Goal: Task Accomplishment & Management: Manage account settings

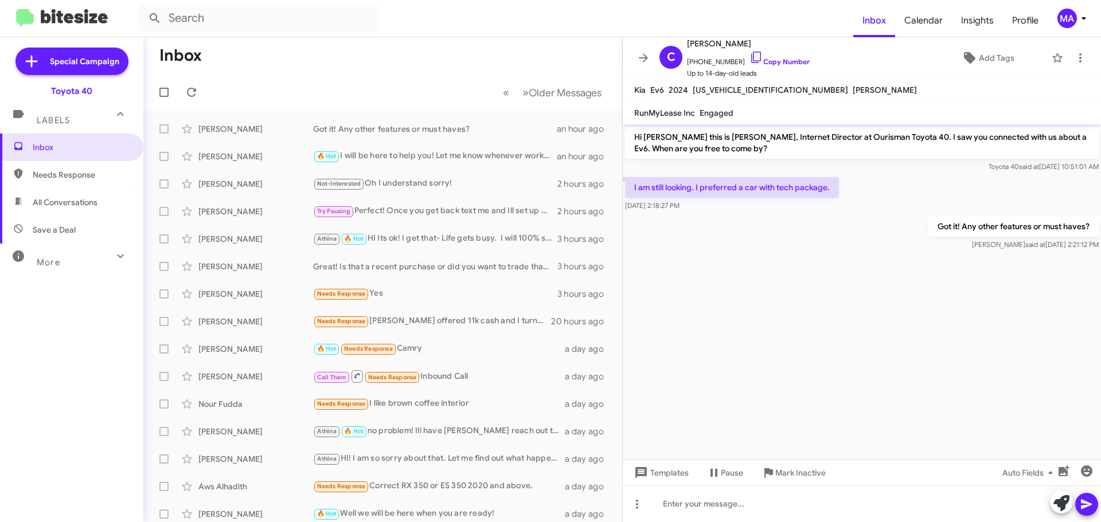
click at [65, 233] on span "Save a Deal" at bounding box center [54, 229] width 43 height 11
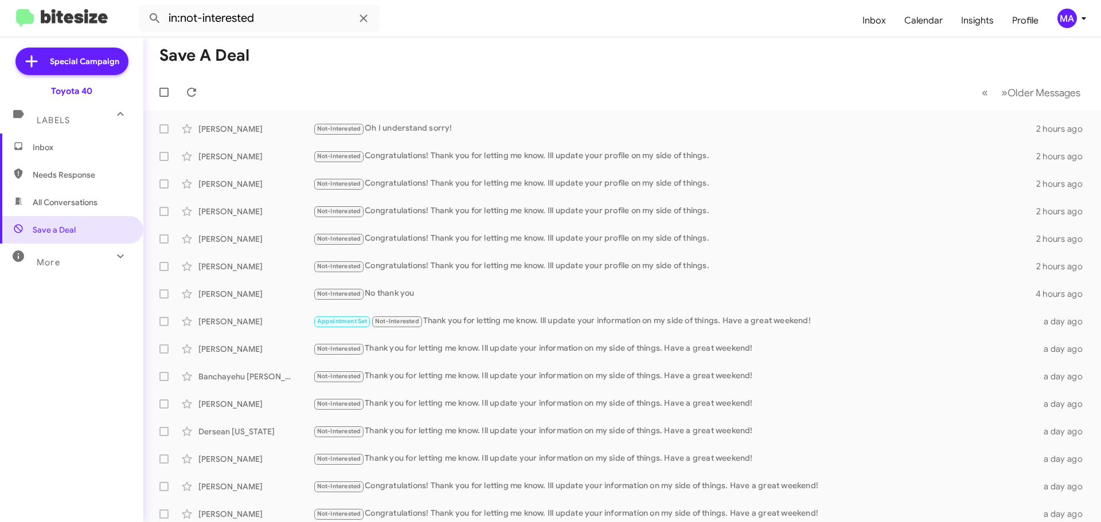
click at [65, 203] on span "All Conversations" at bounding box center [65, 202] width 65 height 11
type input "in:all-conversations"
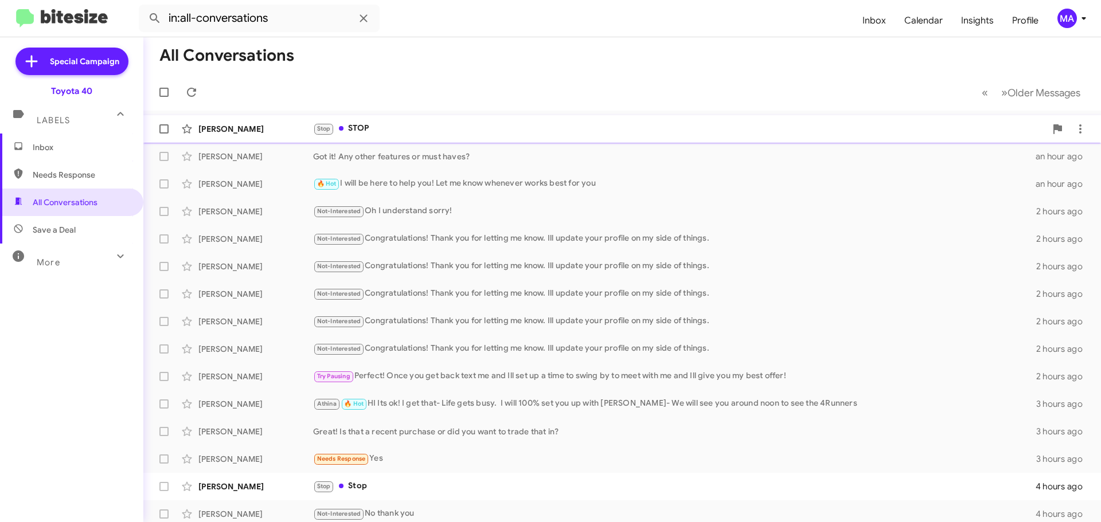
click at [380, 124] on div "Stop STOP" at bounding box center [679, 128] width 733 height 13
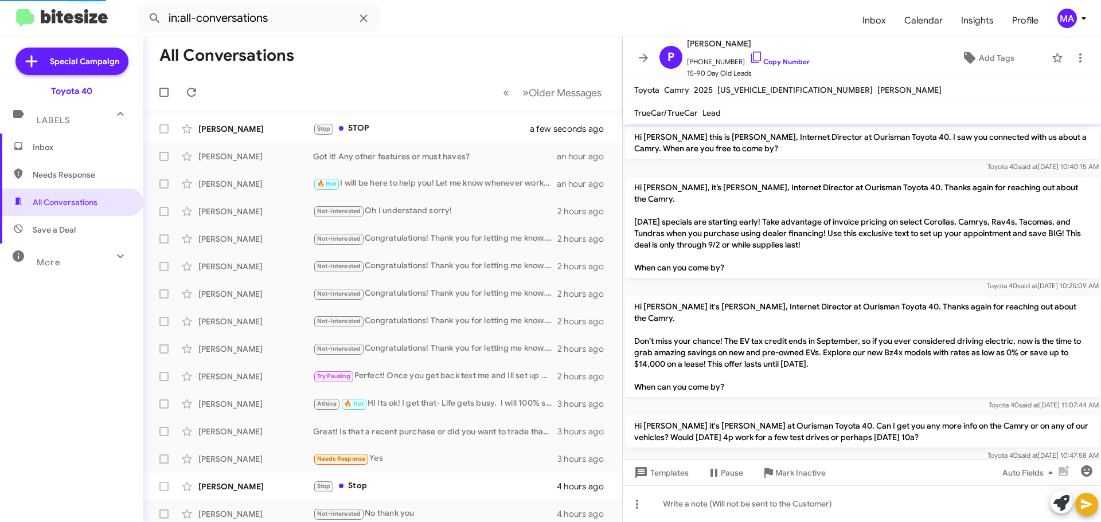
scroll to position [344, 0]
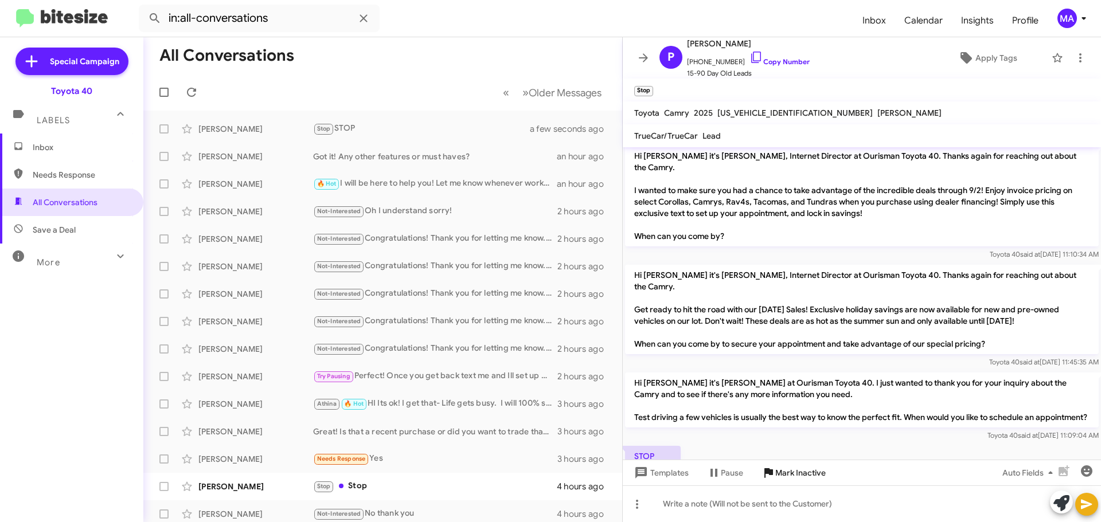
click at [790, 473] on span "Mark Inactive" at bounding box center [800, 473] width 50 height 21
